Goal: Communication & Community: Answer question/provide support

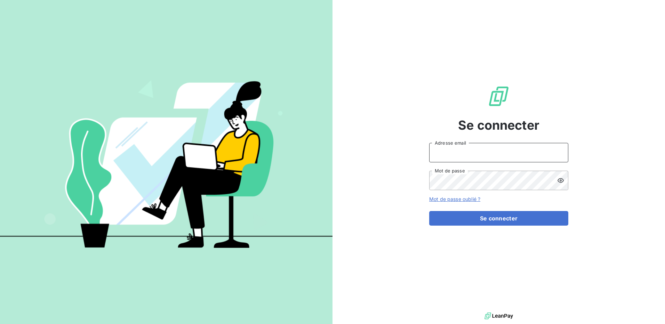
click at [468, 155] on input "Adresse email" at bounding box center [498, 152] width 139 height 19
type input "[PERSON_NAME][EMAIL_ADDRESS][DOMAIN_NAME]"
click at [429, 211] on button "Se connecter" at bounding box center [498, 218] width 139 height 15
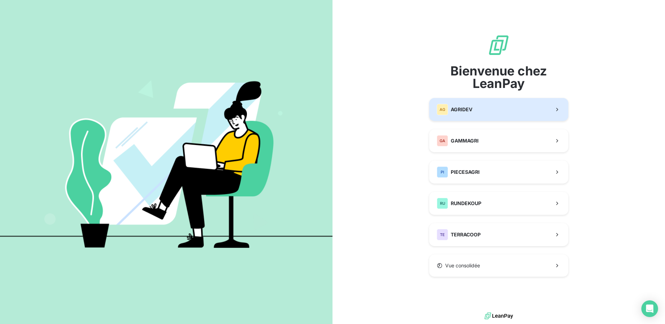
click at [479, 110] on button "AG AGRIDEV" at bounding box center [498, 109] width 139 height 23
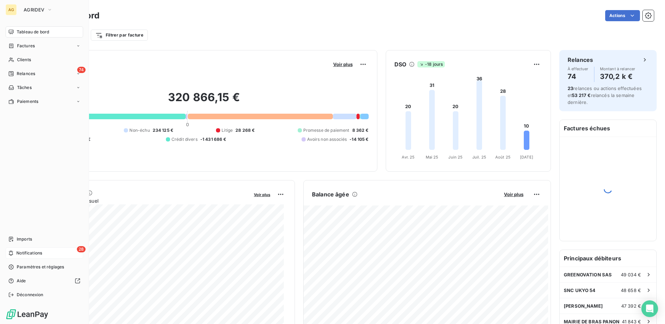
click at [14, 249] on div "28 Notifications" at bounding box center [45, 252] width 78 height 11
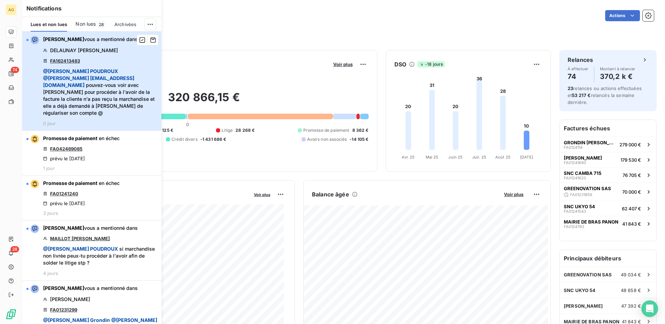
click at [102, 88] on span "@ [PERSON_NAME] @ jean-marie [EMAIL_ADDRESS][DOMAIN_NAME] pouvez-vous voir avec…" at bounding box center [100, 92] width 114 height 49
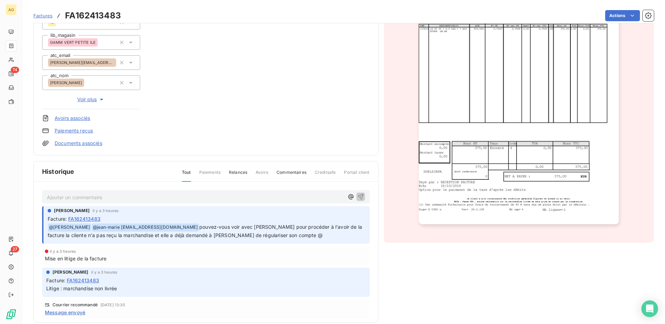
scroll to position [0, 0]
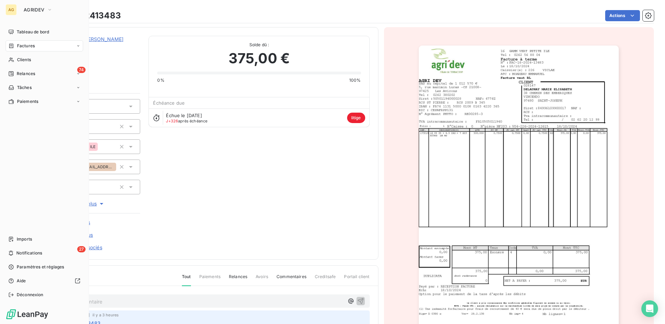
click at [16, 247] on nav "Imports 27 Notifications Paramètres et réglages Aide Déconnexion" at bounding box center [45, 267] width 78 height 67
click at [18, 253] on span "Notifications" at bounding box center [29, 253] width 26 height 6
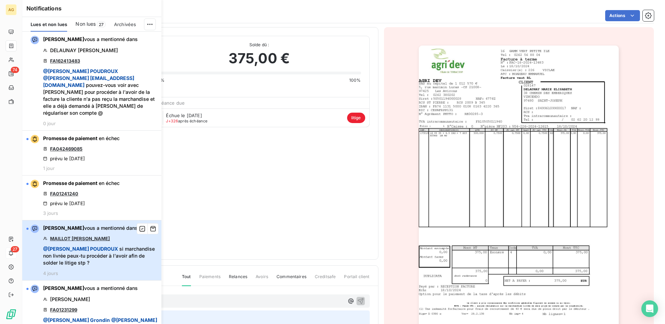
click at [111, 247] on span "@ [PERSON_NAME] si marchandise non livrée peux-tu procéder à l'avoir afin de so…" at bounding box center [100, 255] width 114 height 21
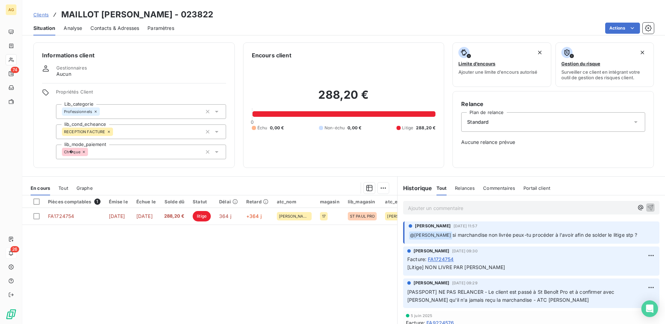
click at [215, 250] on div "Pièces comptables 1 Émise le Échue le Solde dû Statut Délai Retard atc_nom maga…" at bounding box center [209, 262] width 375 height 134
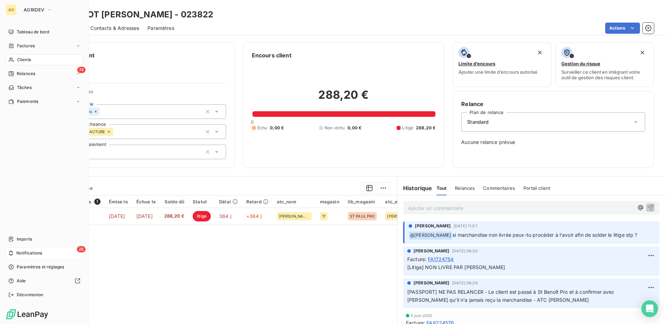
click at [12, 252] on icon at bounding box center [11, 253] width 4 height 5
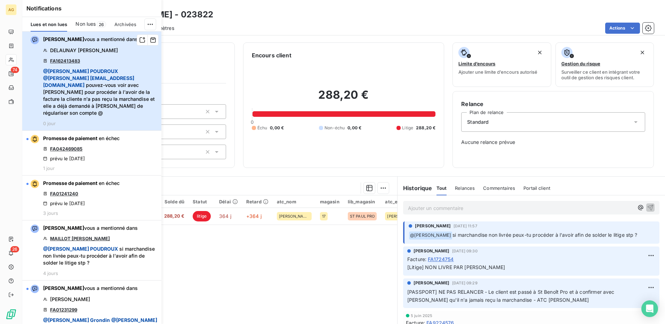
click at [117, 81] on span "@ [PERSON_NAME] @ jean-marie [EMAIL_ADDRESS][DOMAIN_NAME] pouvez-vous voir avec…" at bounding box center [100, 92] width 114 height 49
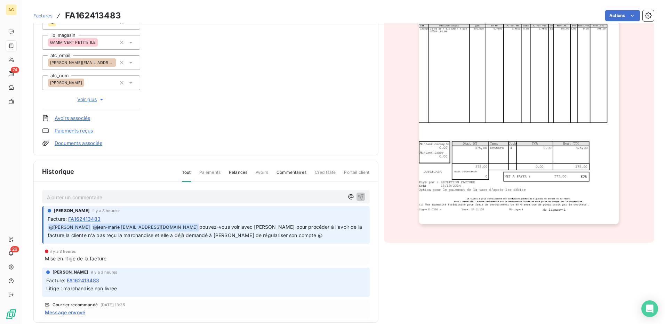
scroll to position [114, 0]
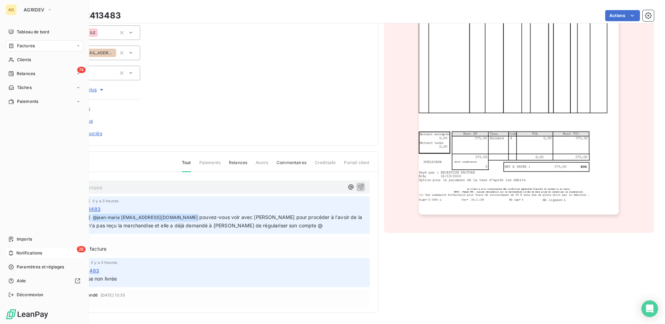
click at [26, 254] on span "Notifications" at bounding box center [29, 253] width 26 height 6
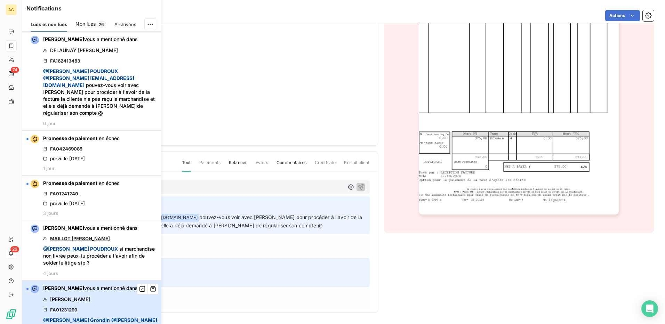
click at [129, 305] on div "[PERSON_NAME] vous a mentionné dans [PERSON_NAME] FA01231299 @ [PERSON_NAME] @ …" at bounding box center [100, 323] width 114 height 76
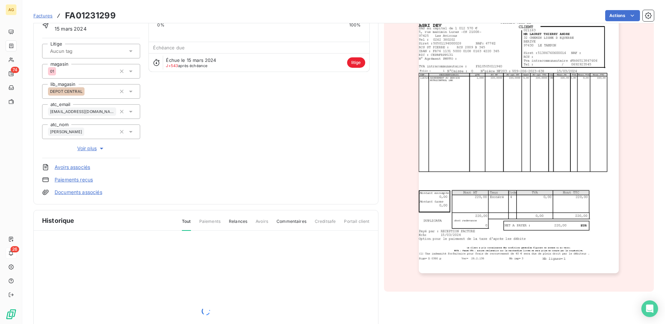
scroll to position [34, 0]
